Goal: Information Seeking & Learning: Learn about a topic

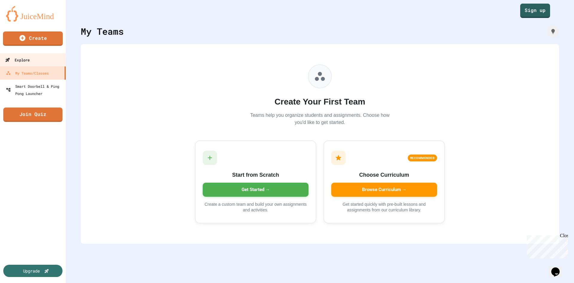
click at [32, 62] on link "Explore" at bounding box center [33, 59] width 68 height 13
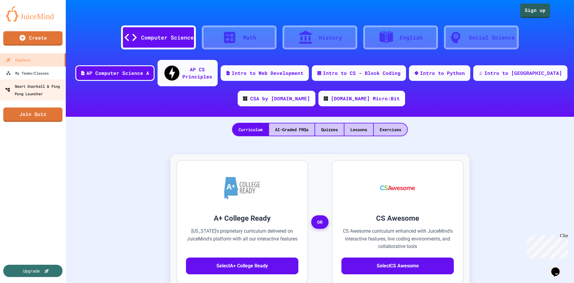
click at [56, 83] on div "Smart Doorbell & Ping Pong Launcher" at bounding box center [34, 89] width 59 height 15
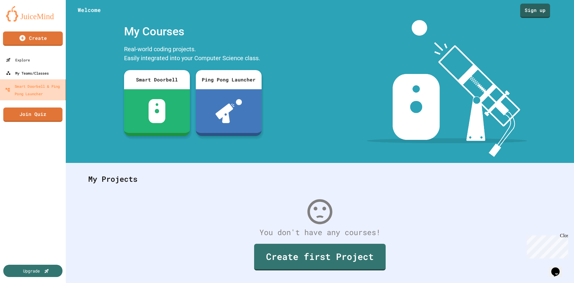
click at [55, 71] on link "My Teams/Classes" at bounding box center [33, 72] width 66 height 13
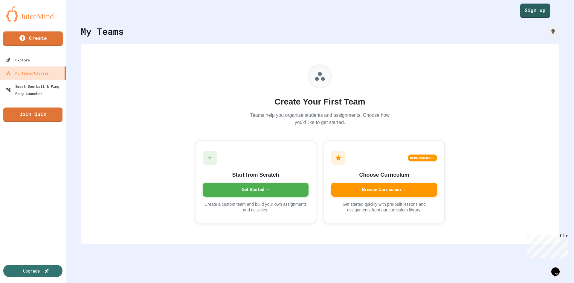
click at [525, 14] on link "Sign up" at bounding box center [535, 11] width 30 height 14
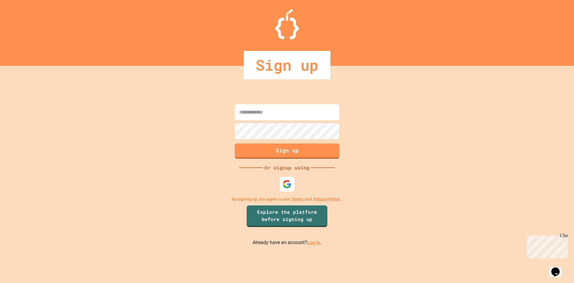
type input "**********"
click at [310, 246] on div "**********" at bounding box center [287, 174] width 574 height 217
click at [314, 243] on link "Log in." at bounding box center [314, 242] width 15 height 6
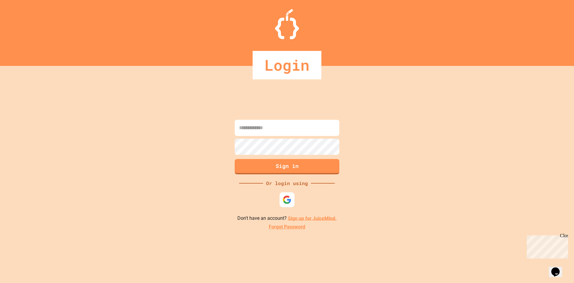
type input "**********"
click at [318, 164] on button "Sign in" at bounding box center [287, 166] width 107 height 16
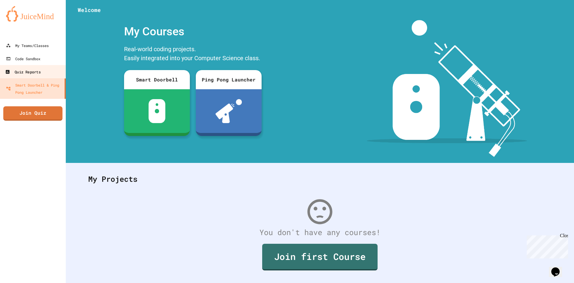
click at [42, 73] on link "Quiz Reports" at bounding box center [33, 71] width 68 height 13
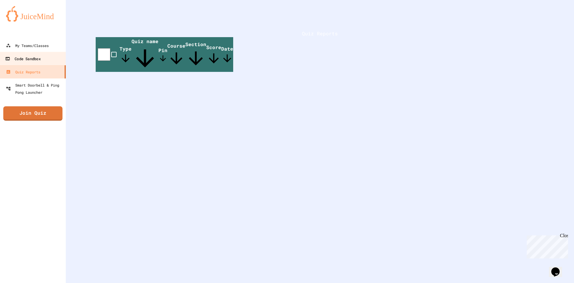
click at [46, 61] on link "Code Sandbox" at bounding box center [33, 58] width 68 height 13
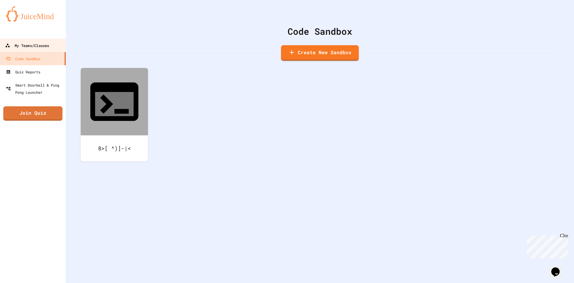
click at [48, 46] on div "My Teams/Classes" at bounding box center [27, 45] width 44 height 7
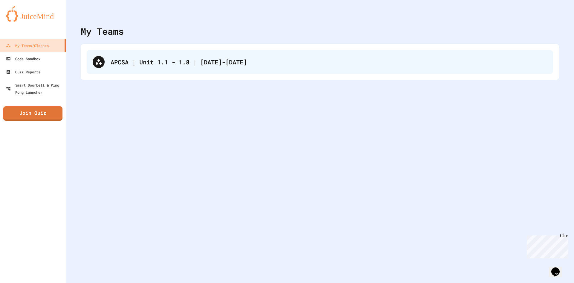
click at [158, 65] on div "APCSA | Unit 1.1 - 1.8 | [DATE]-[DATE]" at bounding box center [329, 61] width 437 height 9
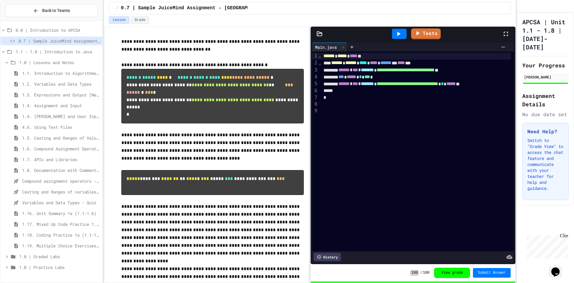
click at [69, 74] on span "1.1. Introduction to Algorithms, Programming, and Compilers" at bounding box center [61, 73] width 78 height 6
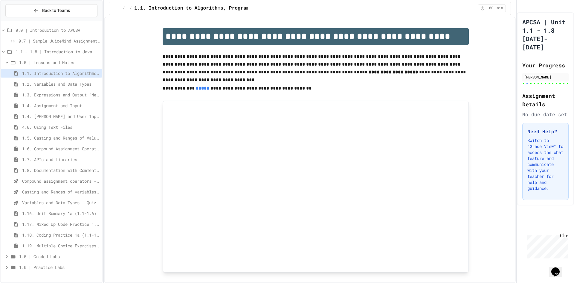
click at [64, 94] on span "1.3. Expressions and Output [New]" at bounding box center [61, 95] width 78 height 6
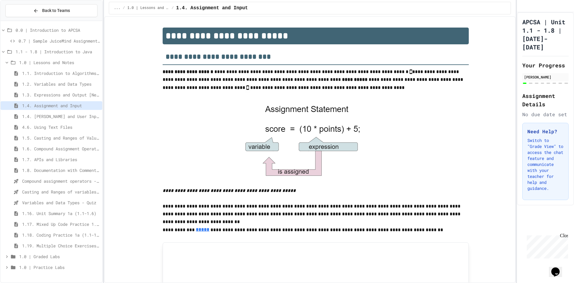
scroll to position [328, 0]
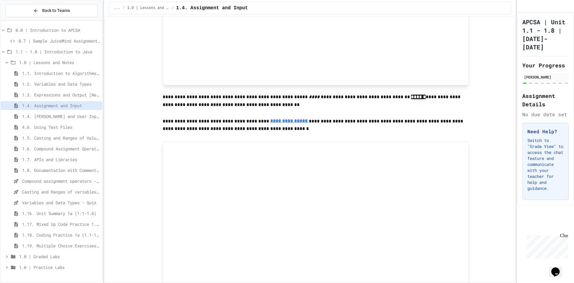
click at [83, 111] on div "1.4. Assignment and Input" at bounding box center [52, 106] width 102 height 11
click at [80, 115] on span "1.4. [PERSON_NAME] and User Input" at bounding box center [61, 116] width 78 height 6
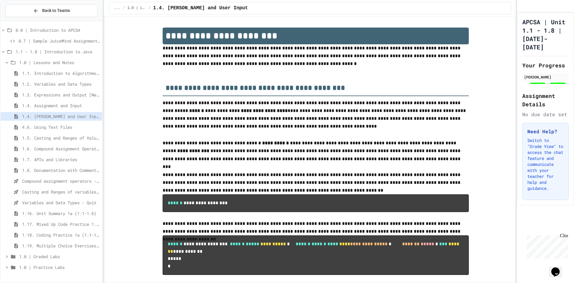
type input "**********"
click at [81, 127] on span "4.6. Using Text Files" at bounding box center [61, 127] width 78 height 6
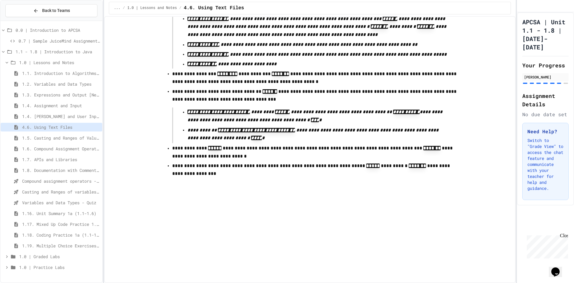
drag, startPoint x: 467, startPoint y: 75, endPoint x: 507, endPoint y: 297, distance: 224.8
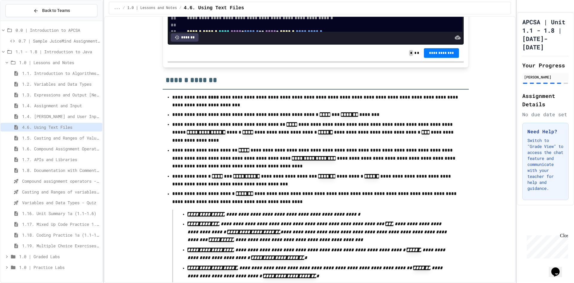
scroll to position [3627, 0]
